Goal: Information Seeking & Learning: Compare options

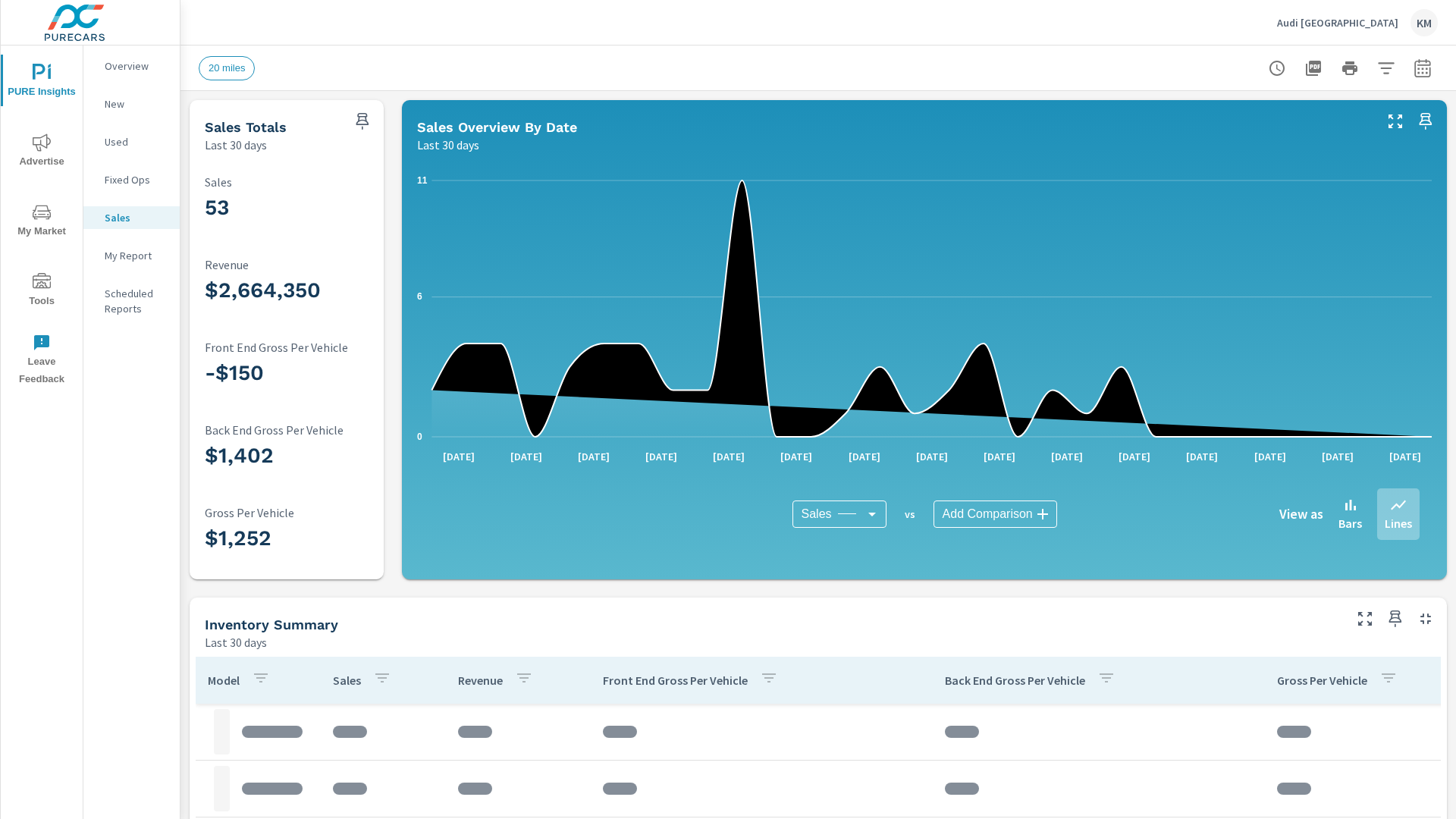
click at [1422, 68] on icon "button" at bounding box center [1422, 71] width 10 height 6
select select "Last 30 days"
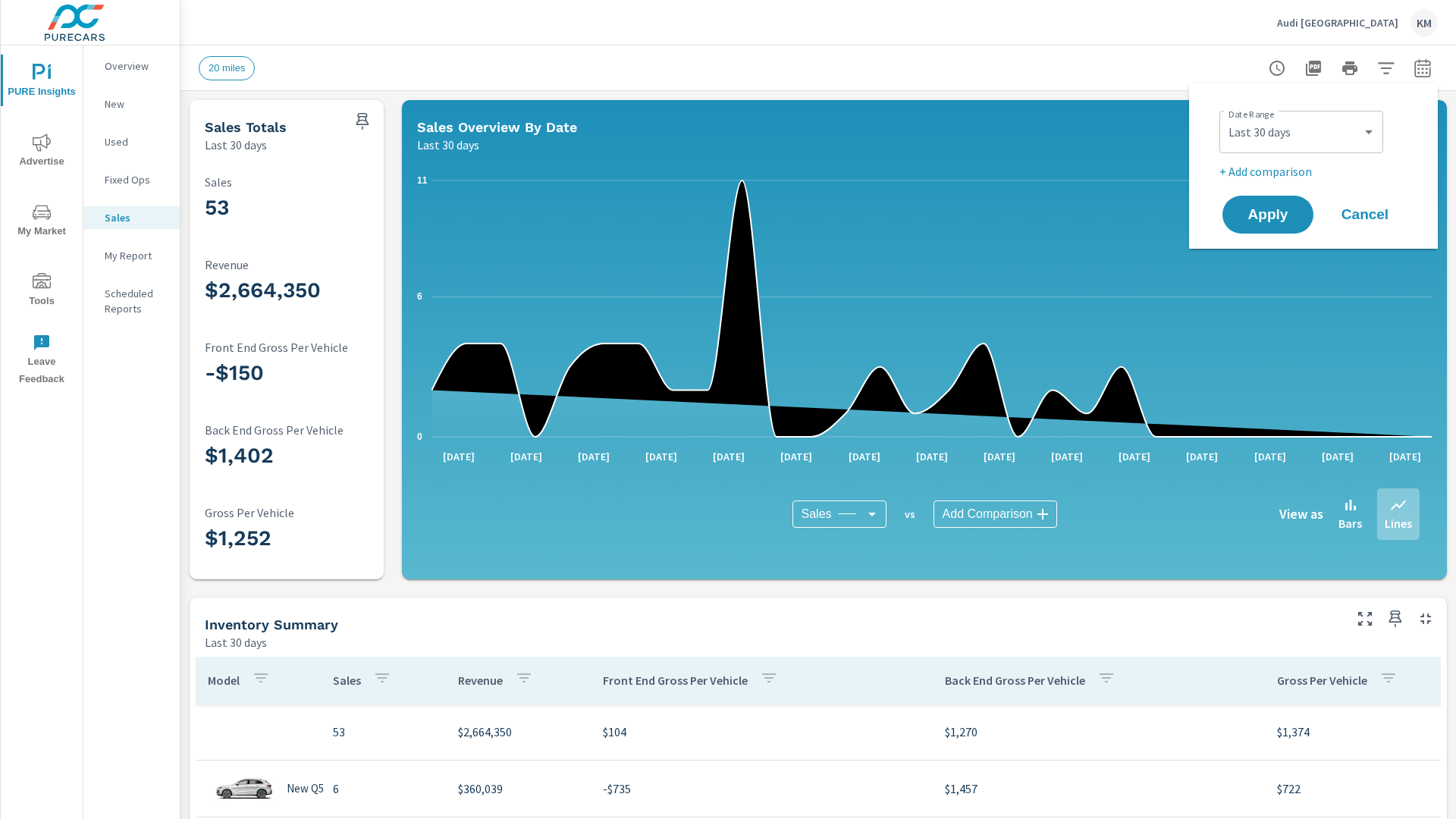
click at [1313, 166] on p "+ Add comparison" at bounding box center [1316, 171] width 194 height 18
select select "Previous period"
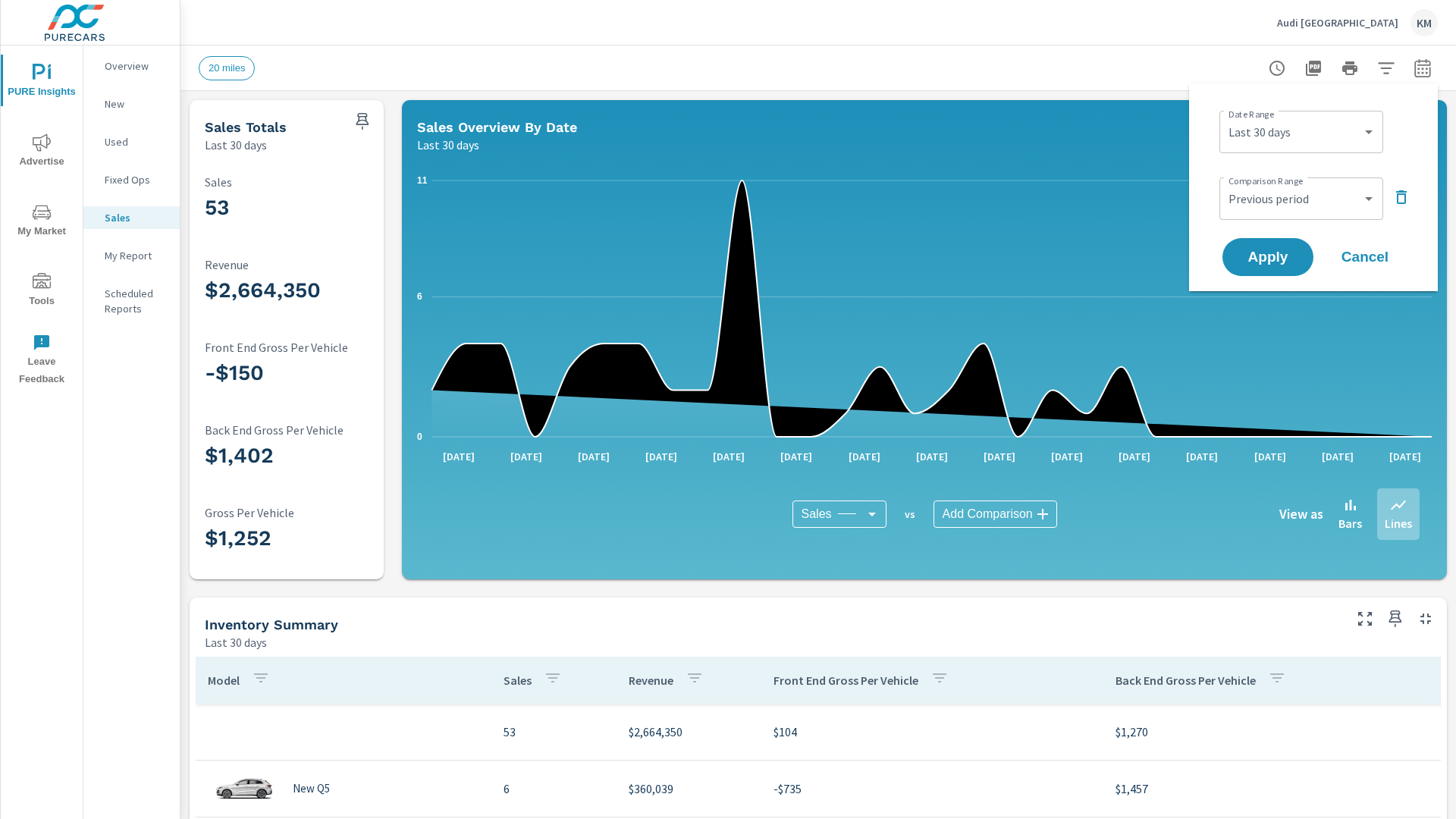
click at [1386, 68] on icon "button" at bounding box center [1386, 68] width 16 height 12
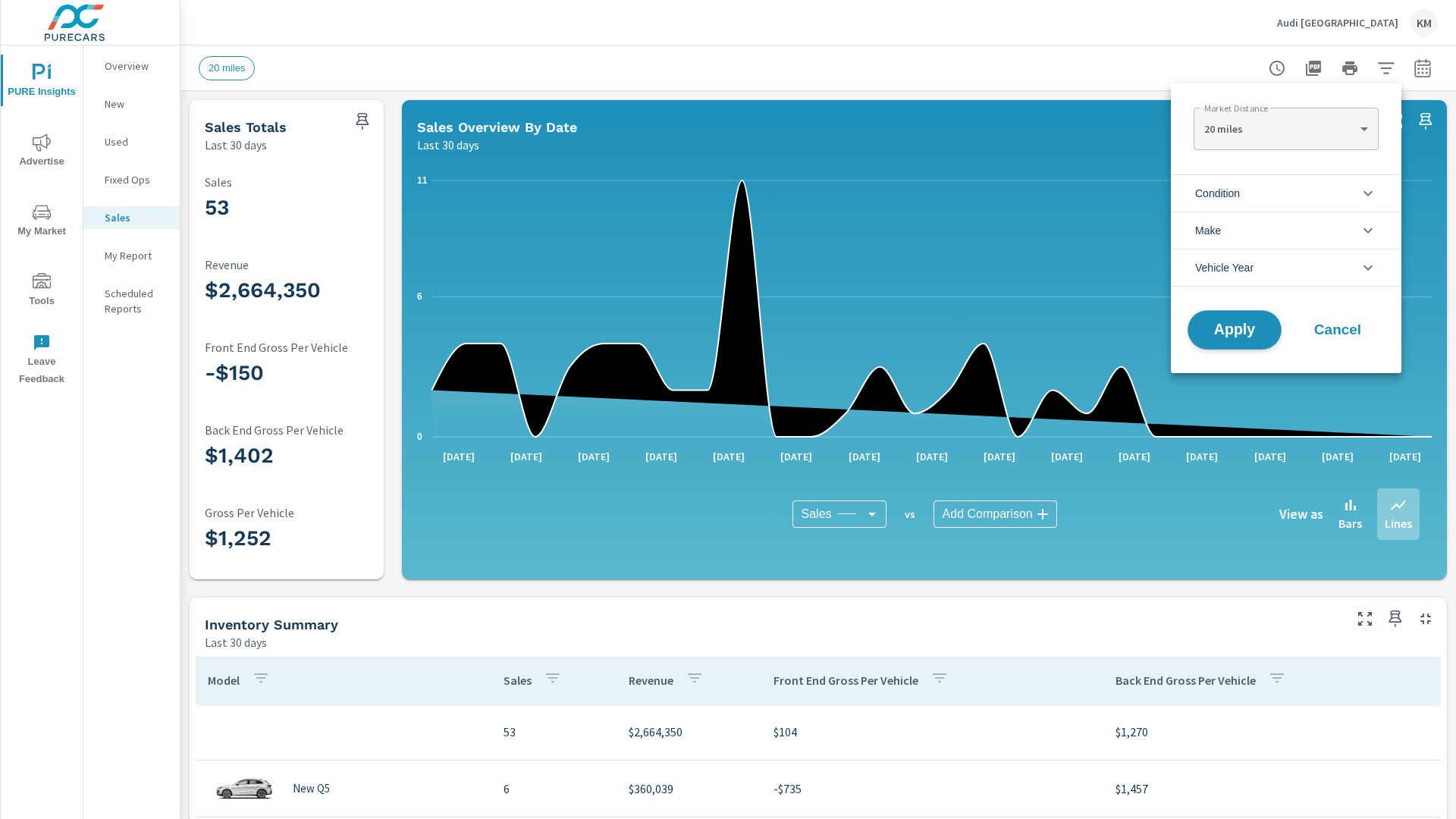
click at [1235, 330] on span "Apply" at bounding box center [1235, 330] width 62 height 14
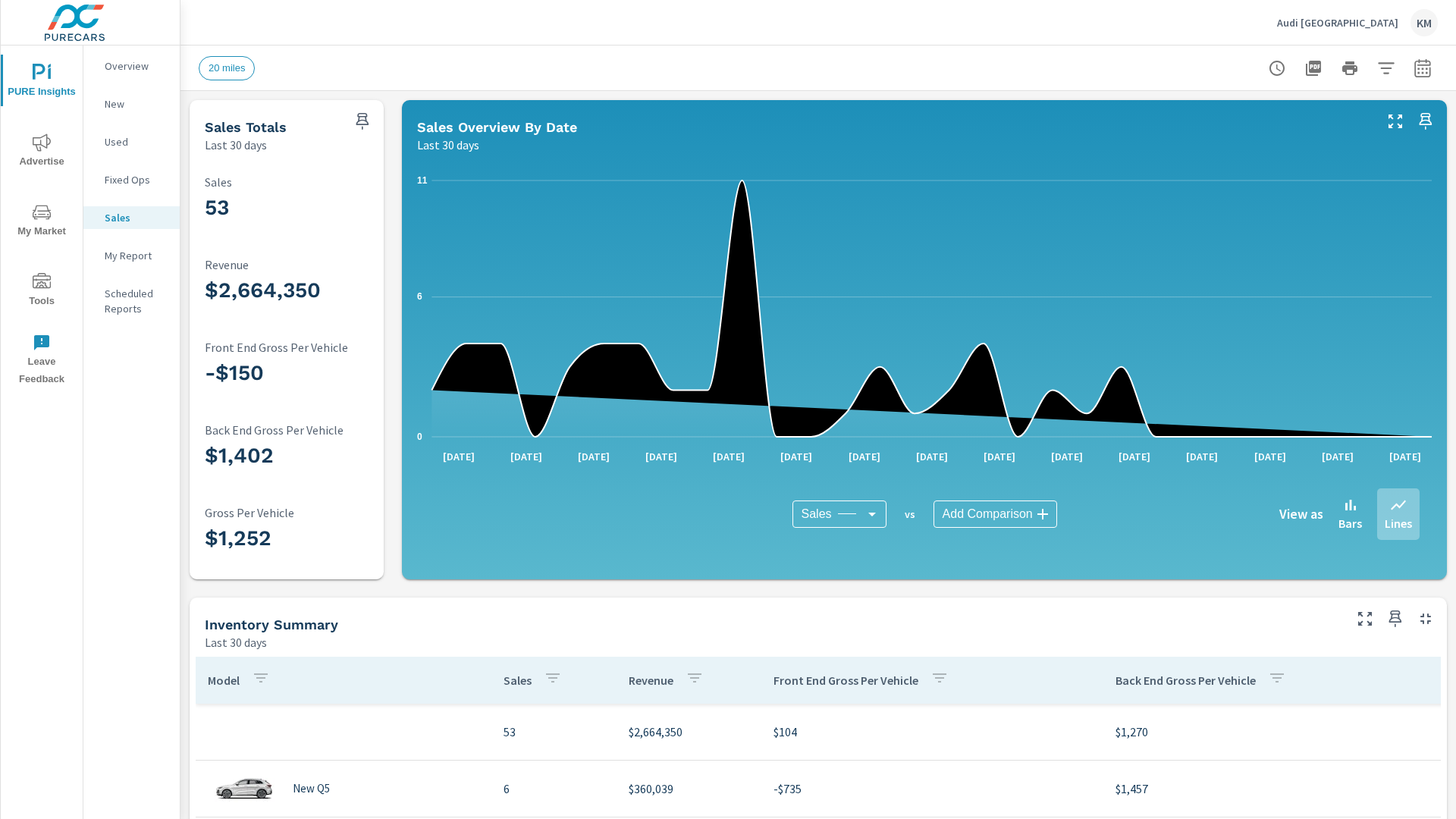
click at [1422, 68] on icon "button" at bounding box center [1422, 71] width 10 height 6
select select "Last 30 days"
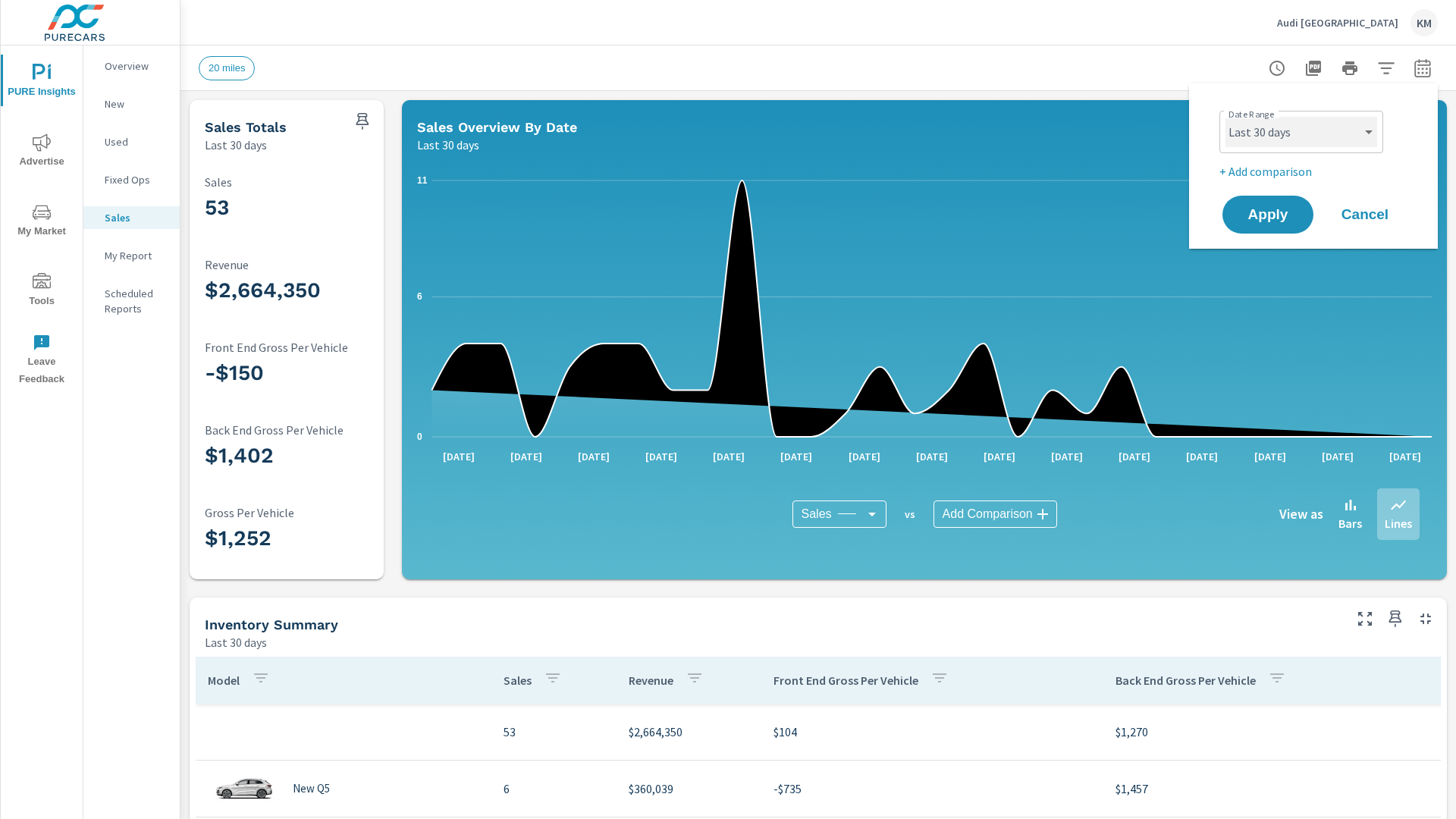
click at [1301, 132] on select "Custom [DATE] Last week Last 7 days Last 14 days Last 30 days Last 45 days Last…" at bounding box center [1301, 132] width 152 height 30
click at [1268, 214] on span "Apply" at bounding box center [1268, 215] width 62 height 14
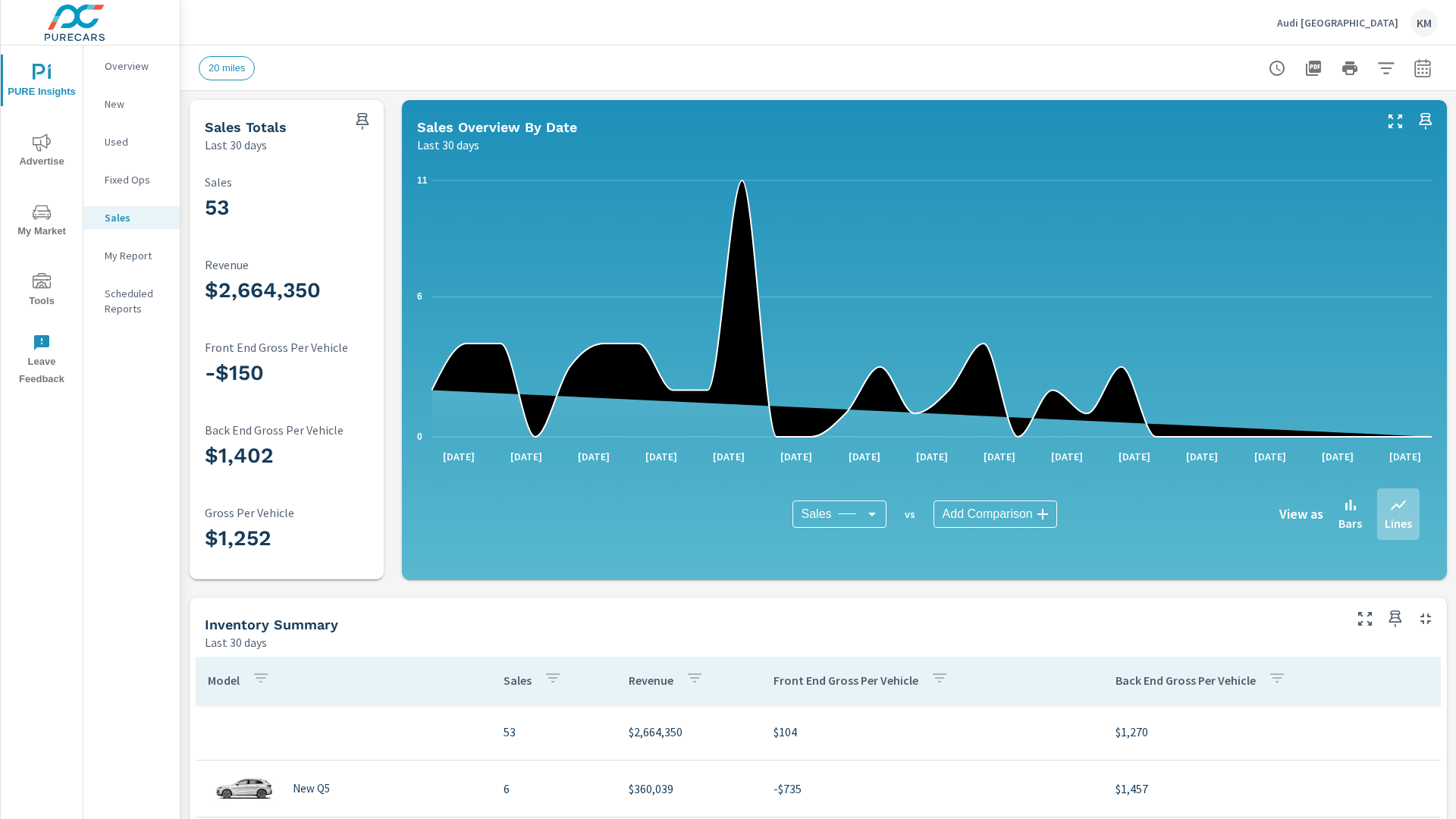
click at [1386, 68] on icon "button" at bounding box center [1386, 68] width 16 height 12
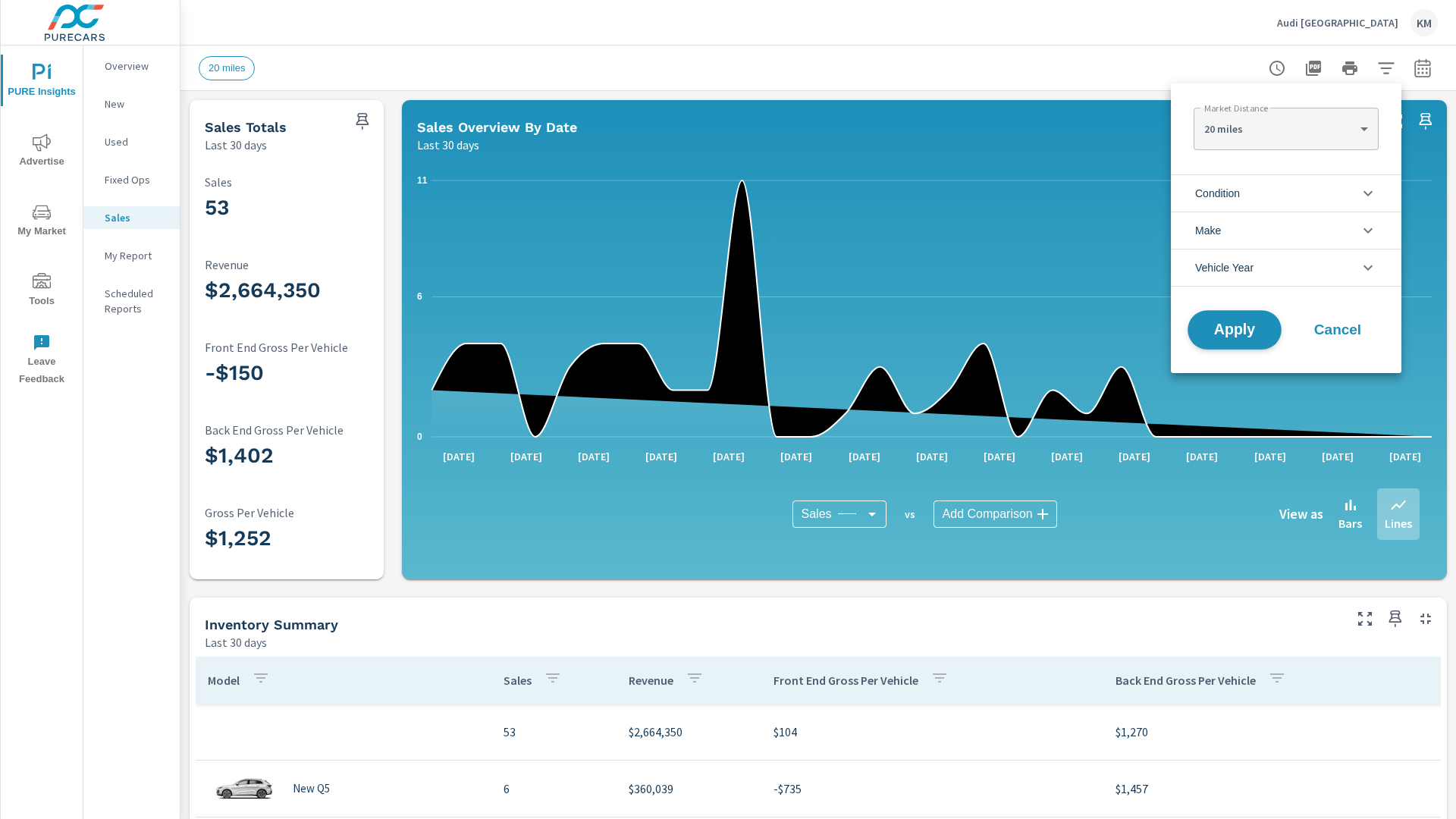
click at [1235, 330] on span "Apply" at bounding box center [1235, 330] width 62 height 14
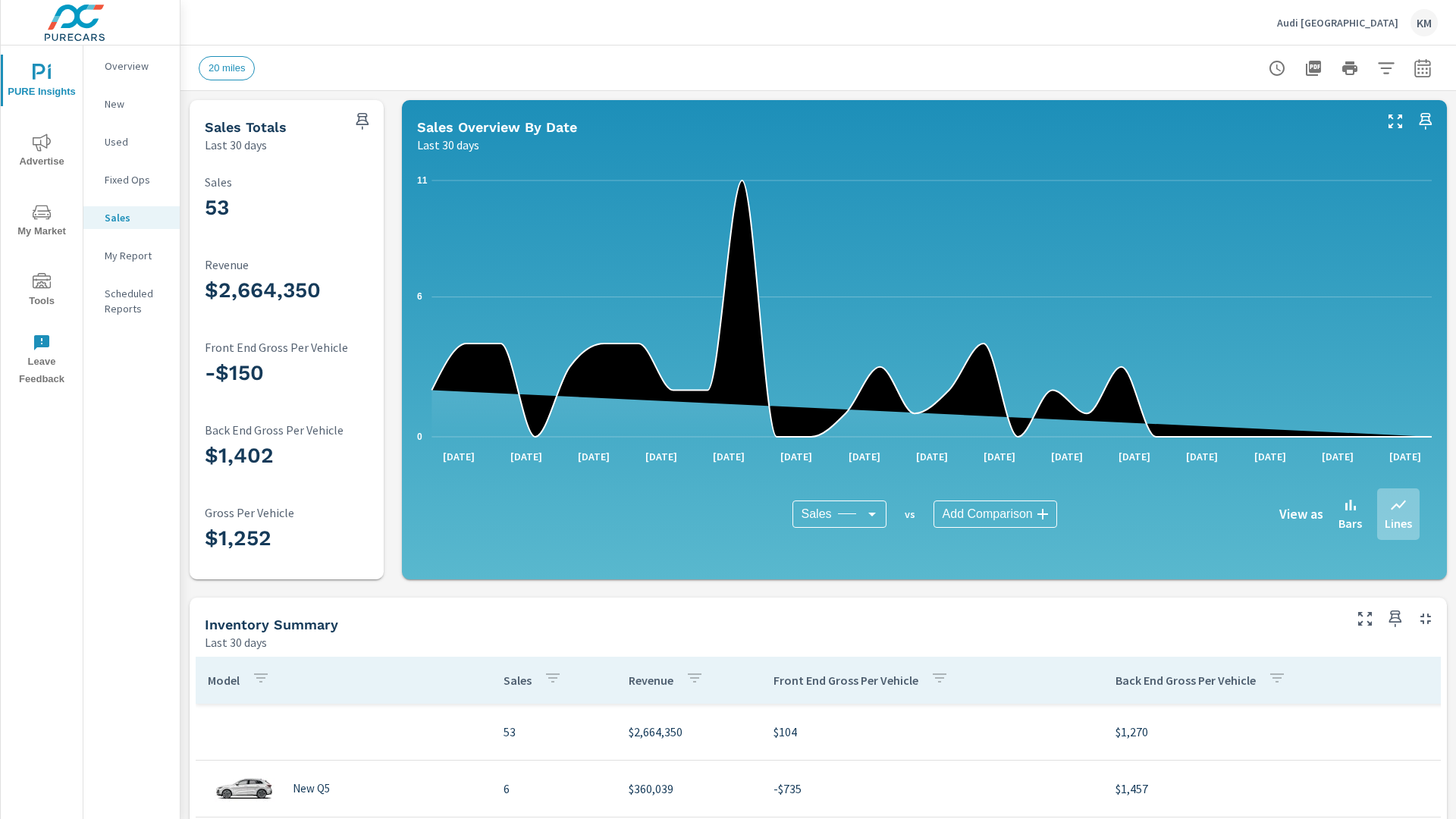
click at [1422, 68] on icon "button" at bounding box center [1422, 71] width 10 height 6
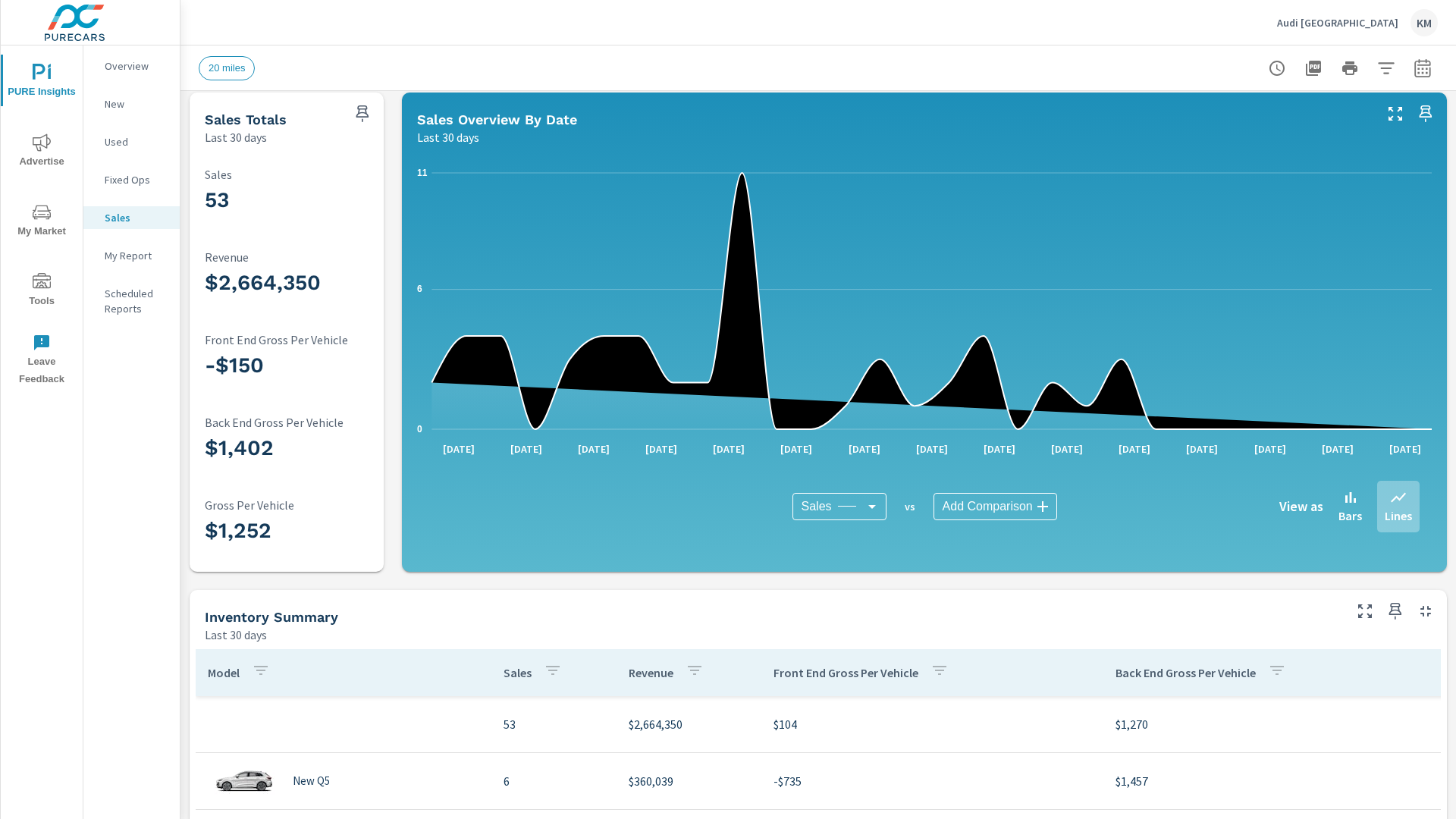
select select "Last 30 days"
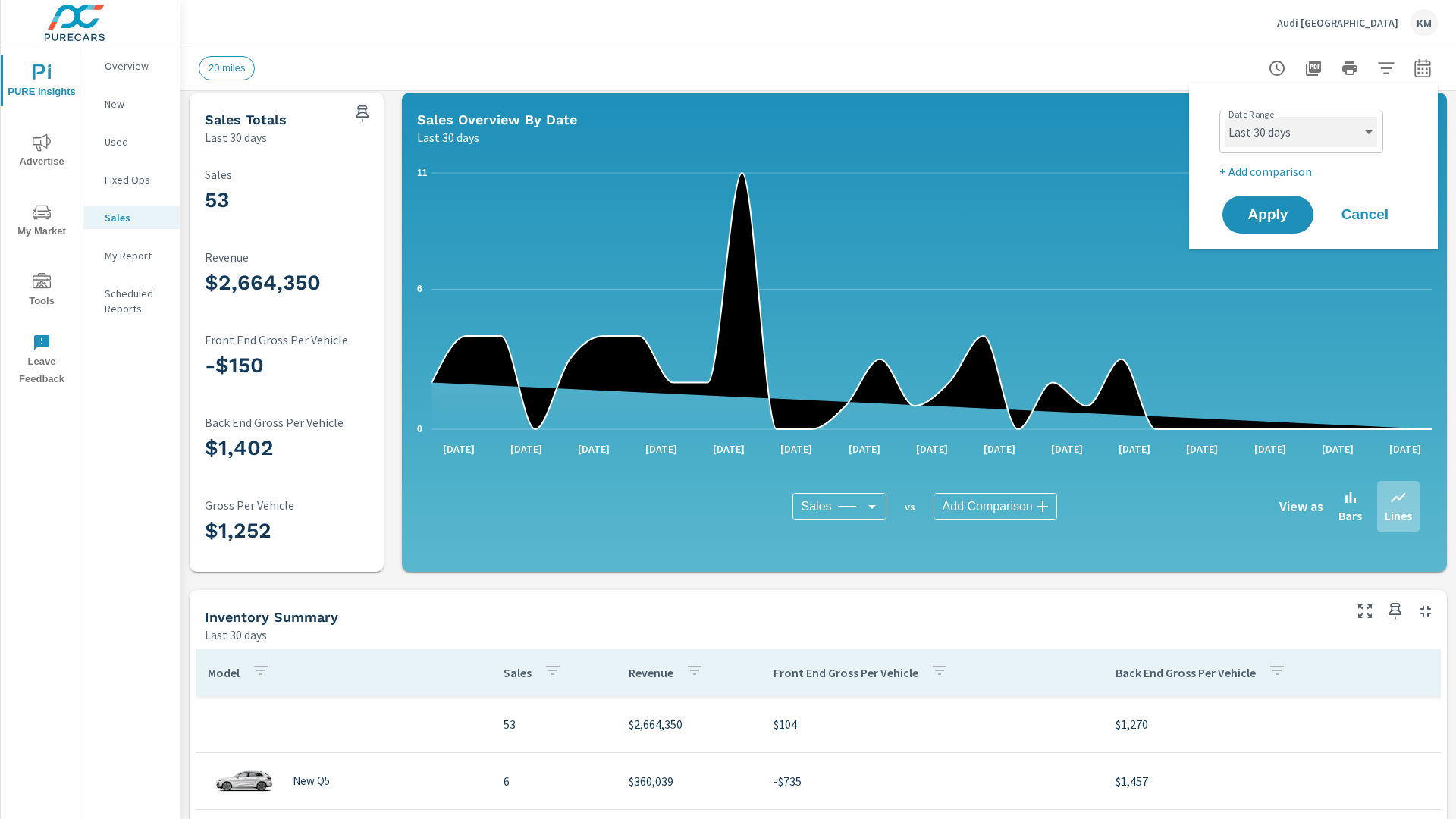
click at [1301, 132] on select "Custom [DATE] Last week Last 7 days Last 14 days Last 30 days Last 45 days Last…" at bounding box center [1301, 132] width 152 height 30
click at [131, 104] on p "New" at bounding box center [136, 104] width 63 height 15
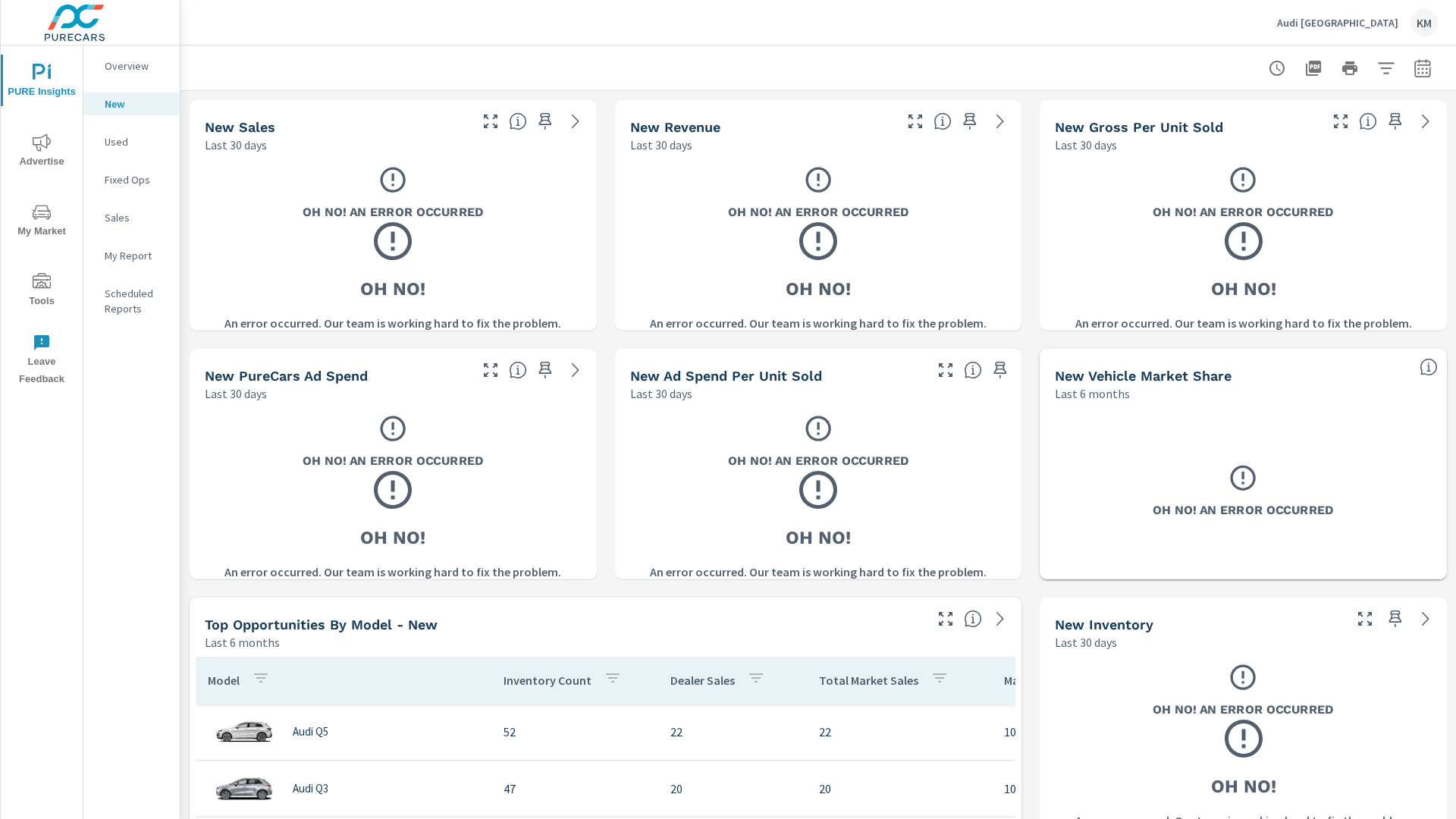
click at [131, 142] on p "Used" at bounding box center [136, 141] width 63 height 15
